Goal: Transaction & Acquisition: Purchase product/service

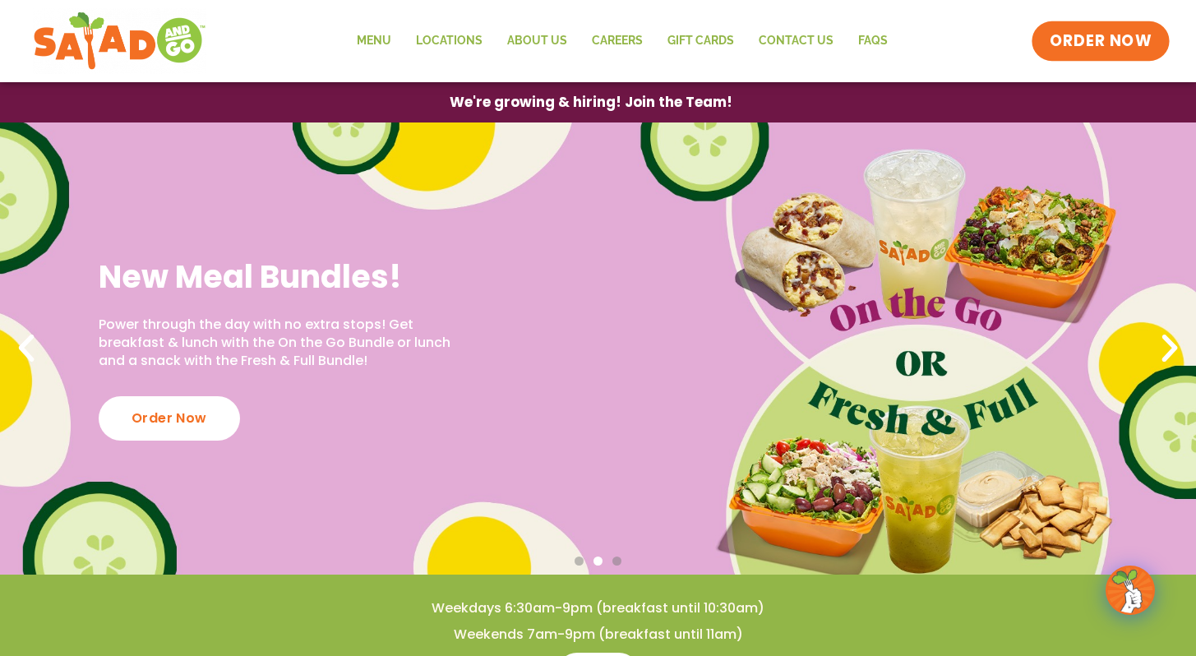
click at [707, 36] on span "ORDER NOW" at bounding box center [1101, 40] width 102 height 21
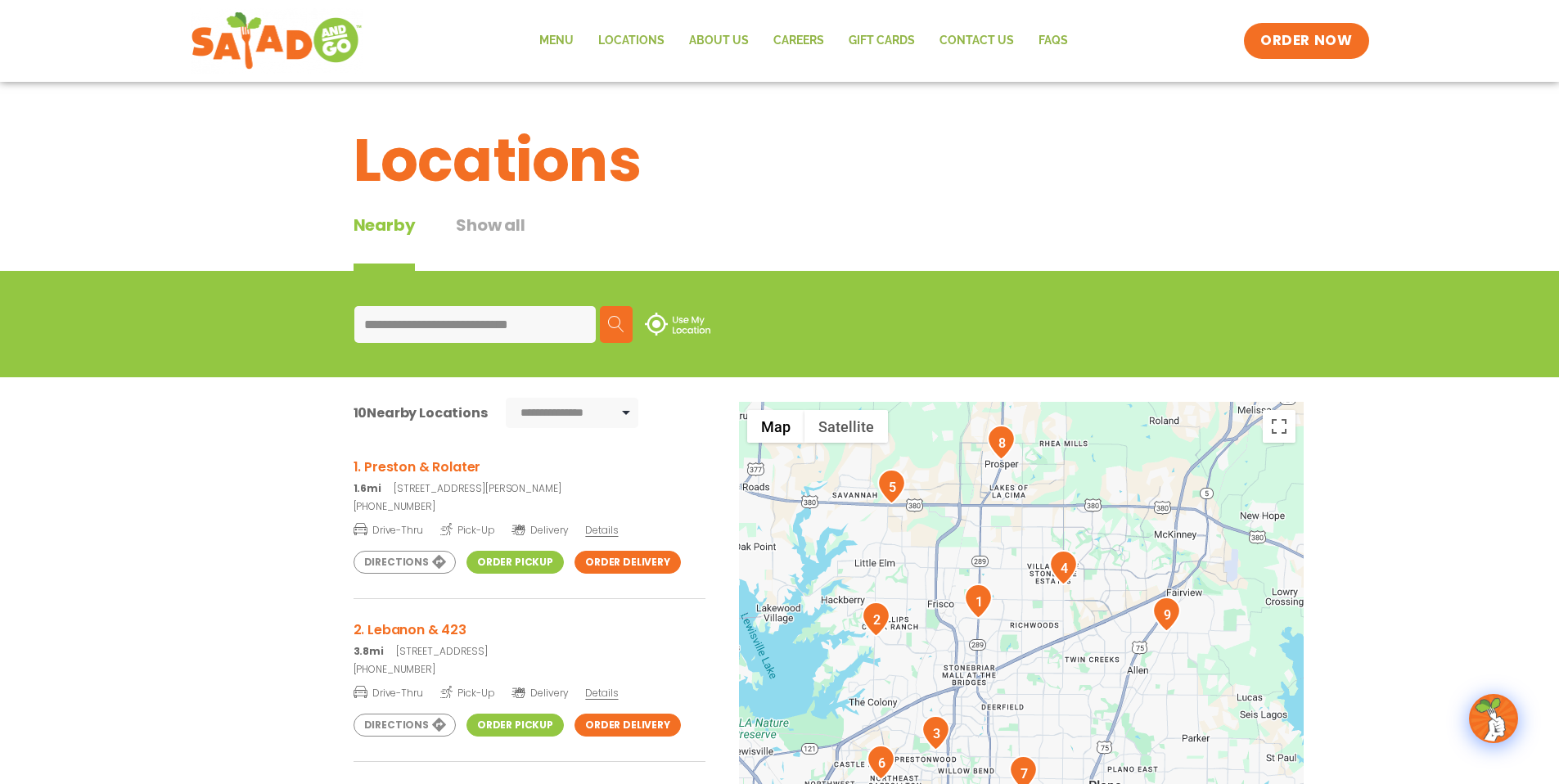
click at [481, 528] on span "Pick-Up" at bounding box center [467, 529] width 55 height 16
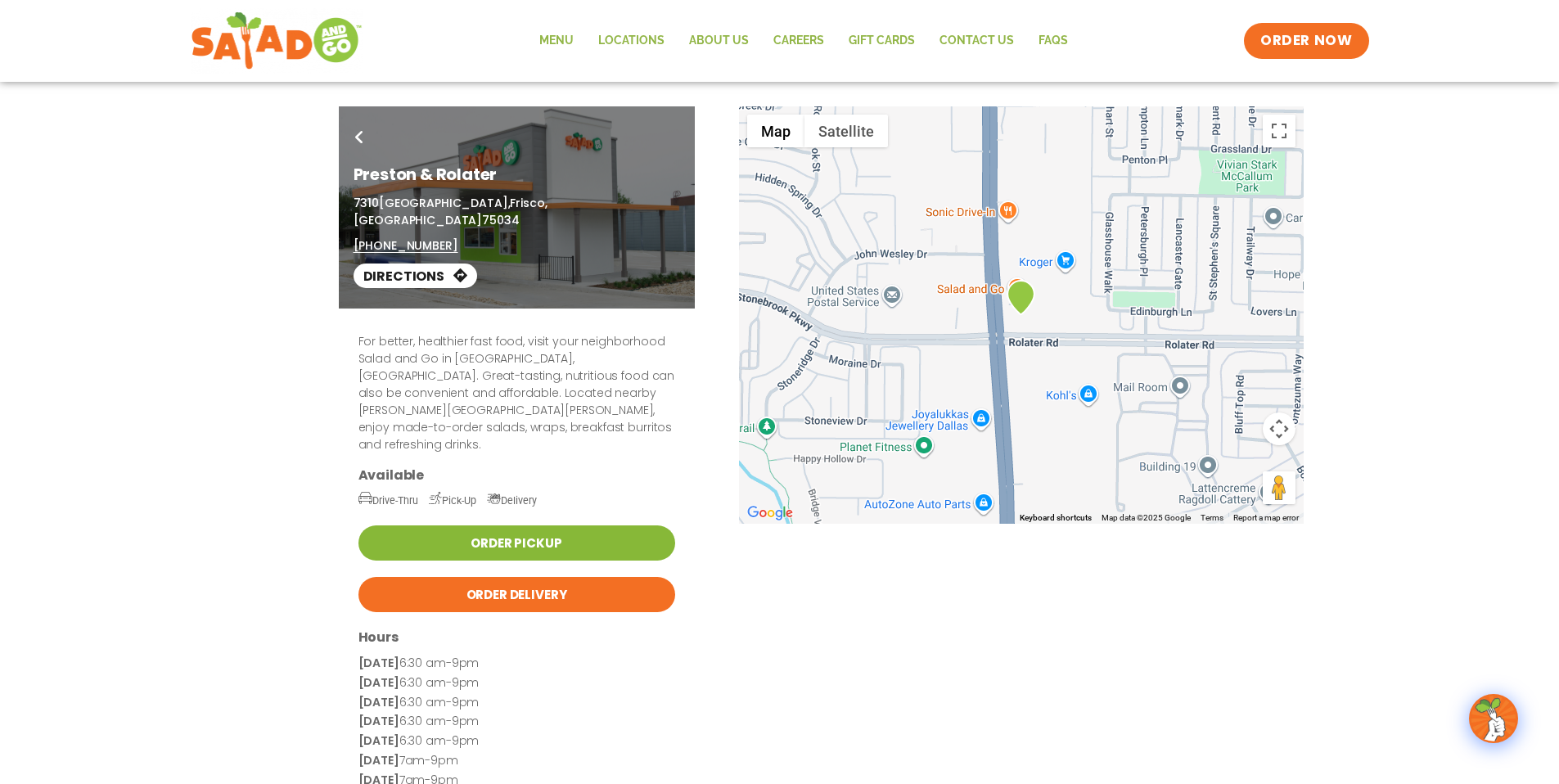
click at [485, 525] on link "Order Pickup" at bounding box center [517, 542] width 317 height 35
click at [555, 41] on link "Menu" at bounding box center [557, 41] width 59 height 38
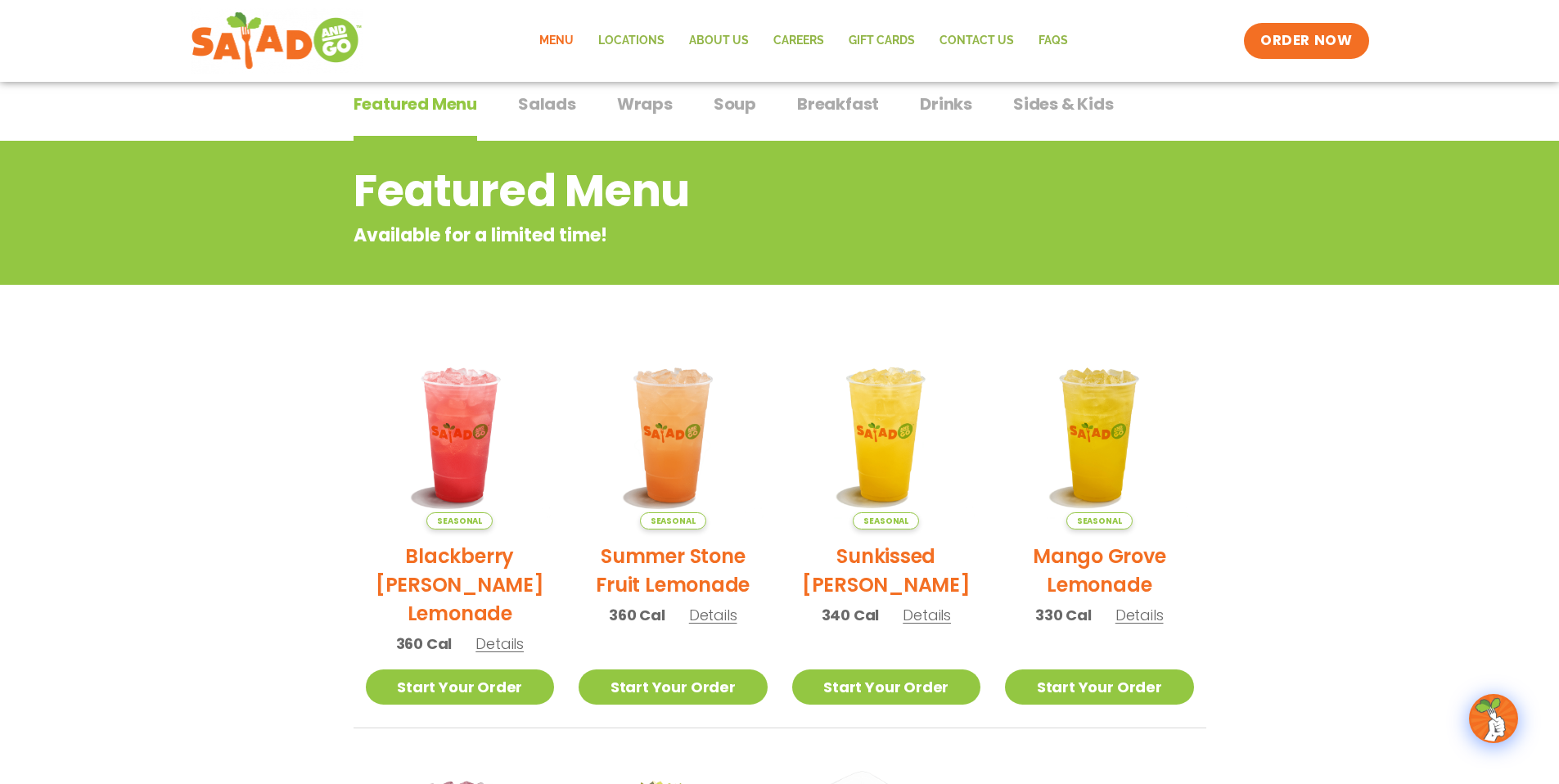
scroll to position [113, 0]
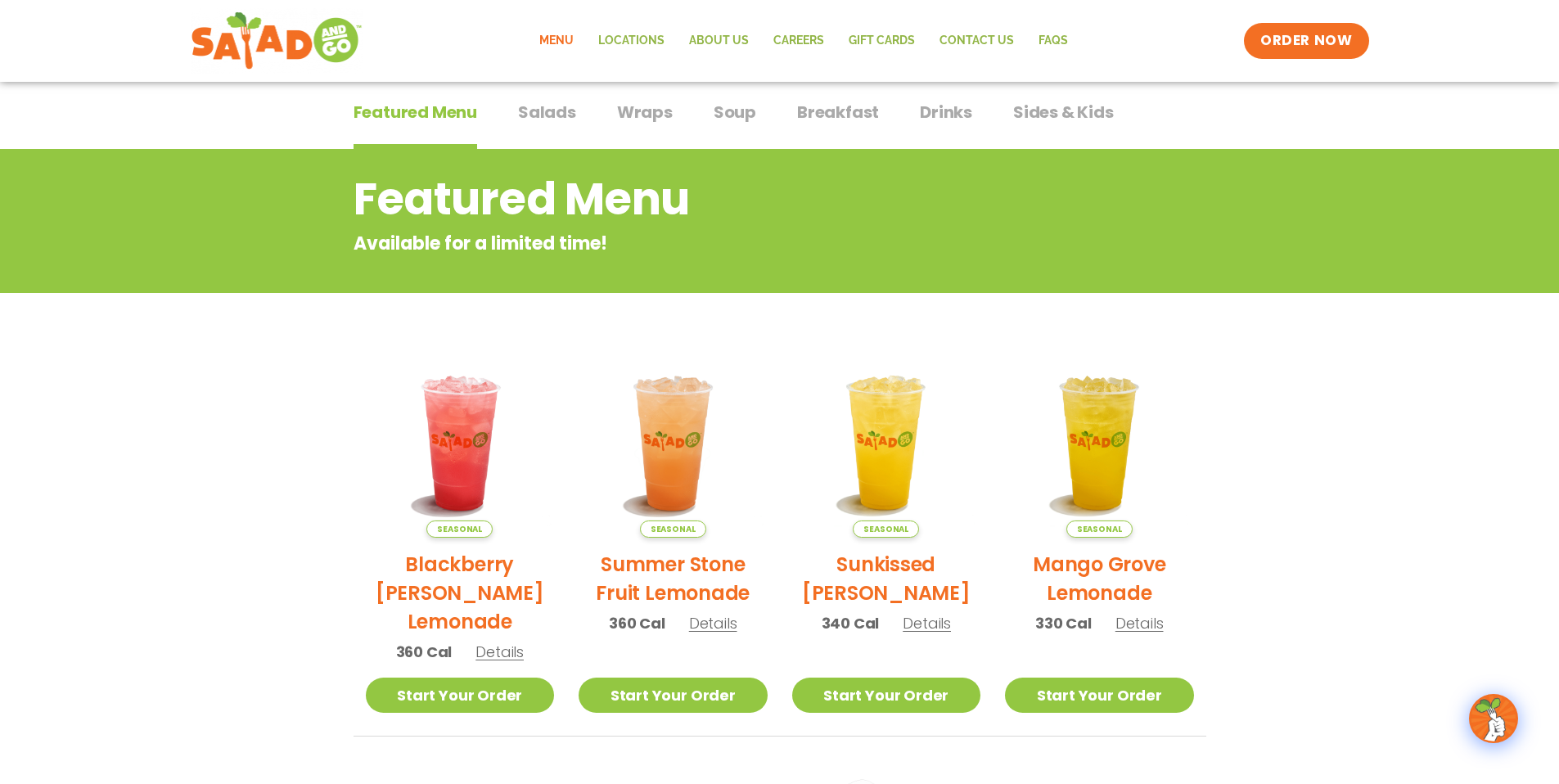
click at [643, 111] on span "Wraps" at bounding box center [645, 111] width 56 height 25
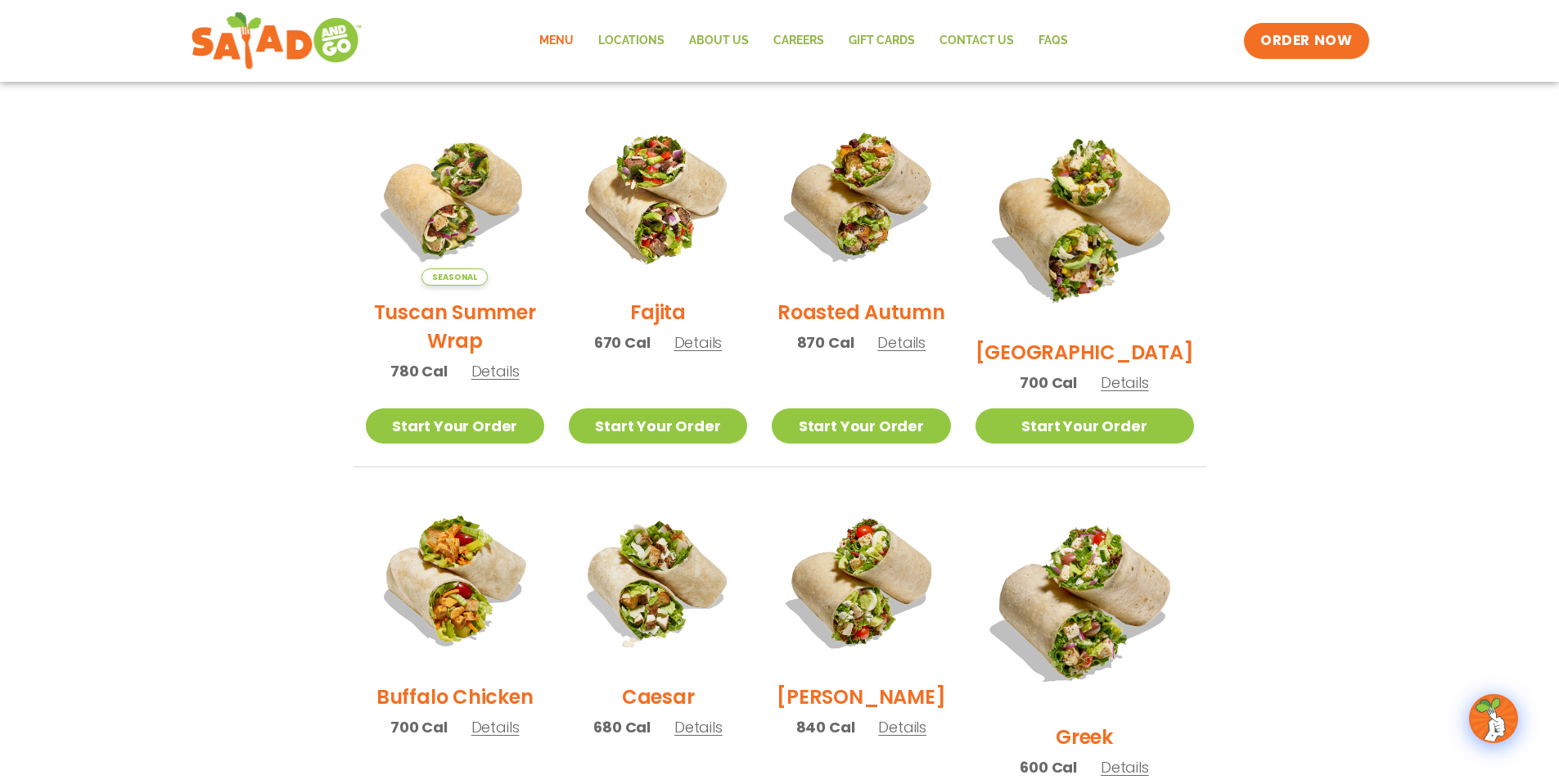
scroll to position [448, 0]
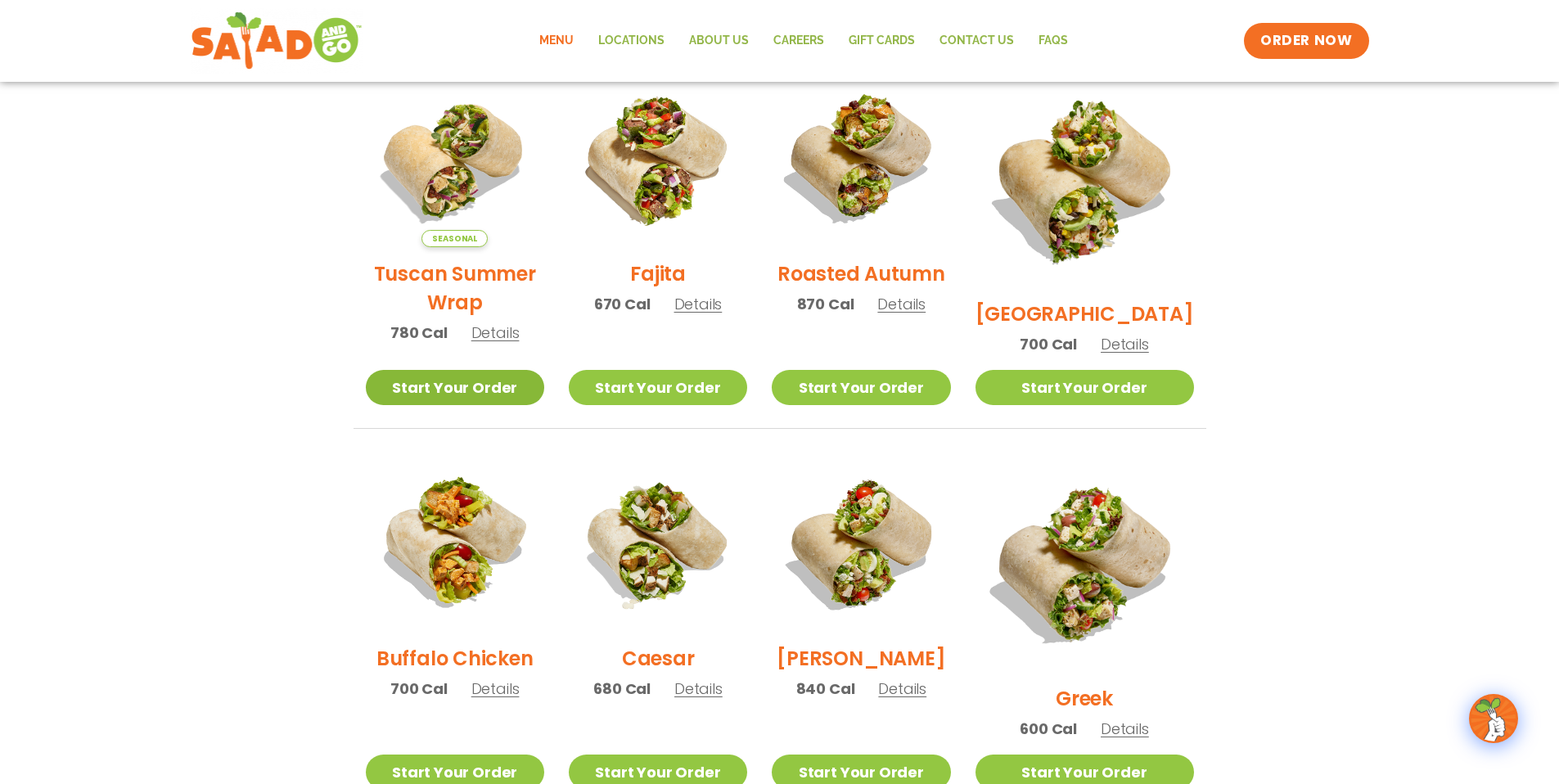
click at [509, 384] on link "Start Your Order" at bounding box center [455, 387] width 178 height 35
